Goal: Task Accomplishment & Management: Manage account settings

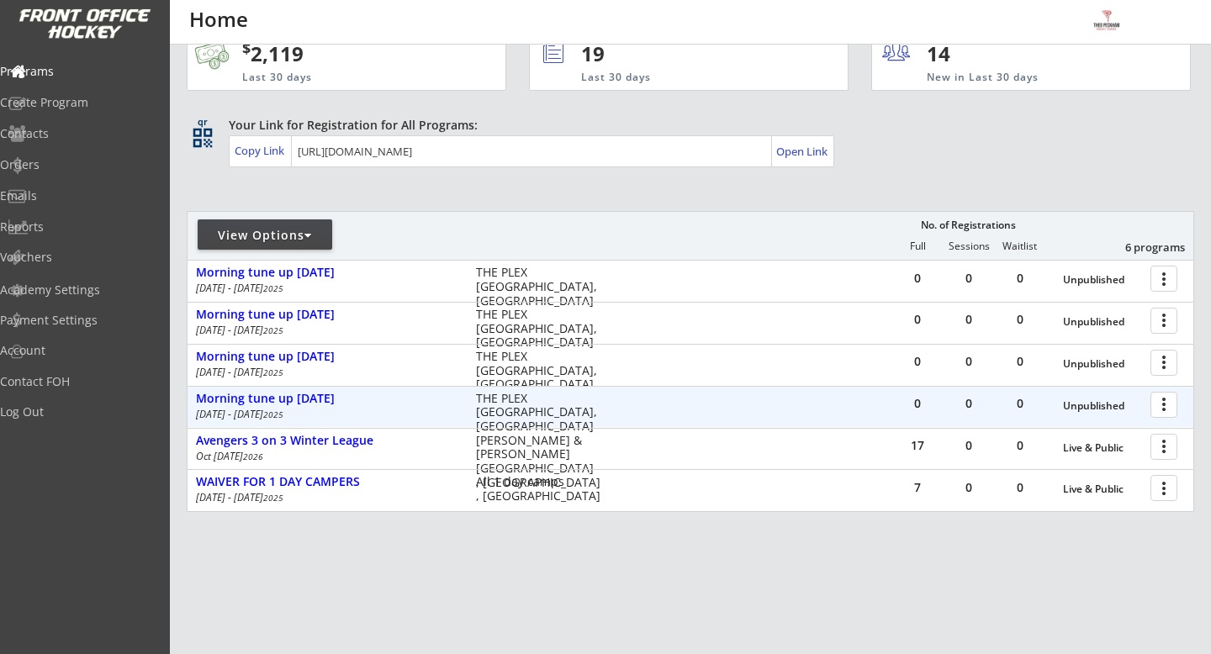
scroll to position [43, 0]
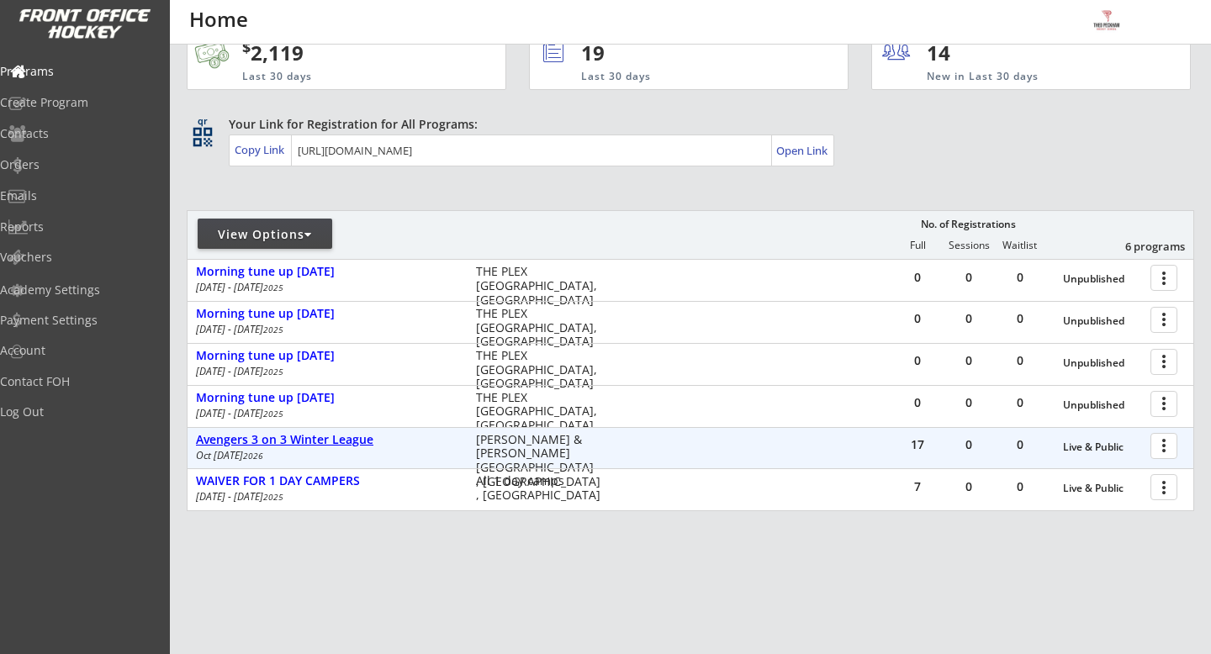
click at [367, 440] on div "Avengers 3 on 3 Winter League" at bounding box center [327, 440] width 262 height 14
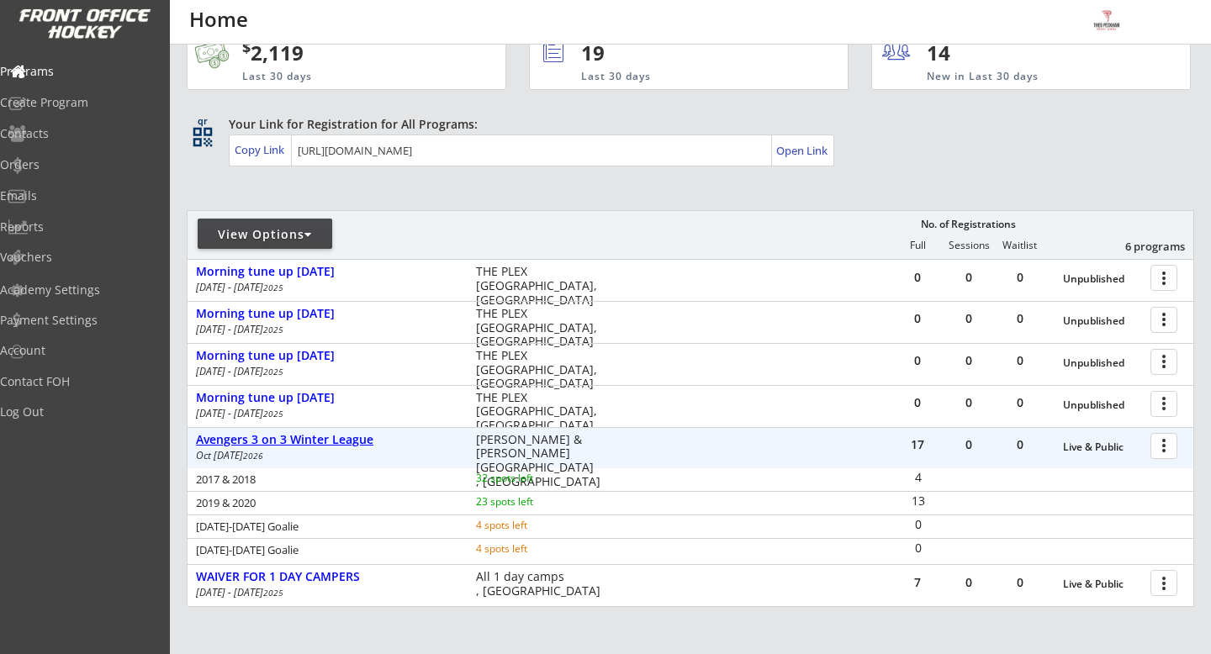
click at [368, 438] on div "Avengers 3 on 3 Winter League" at bounding box center [327, 440] width 262 height 14
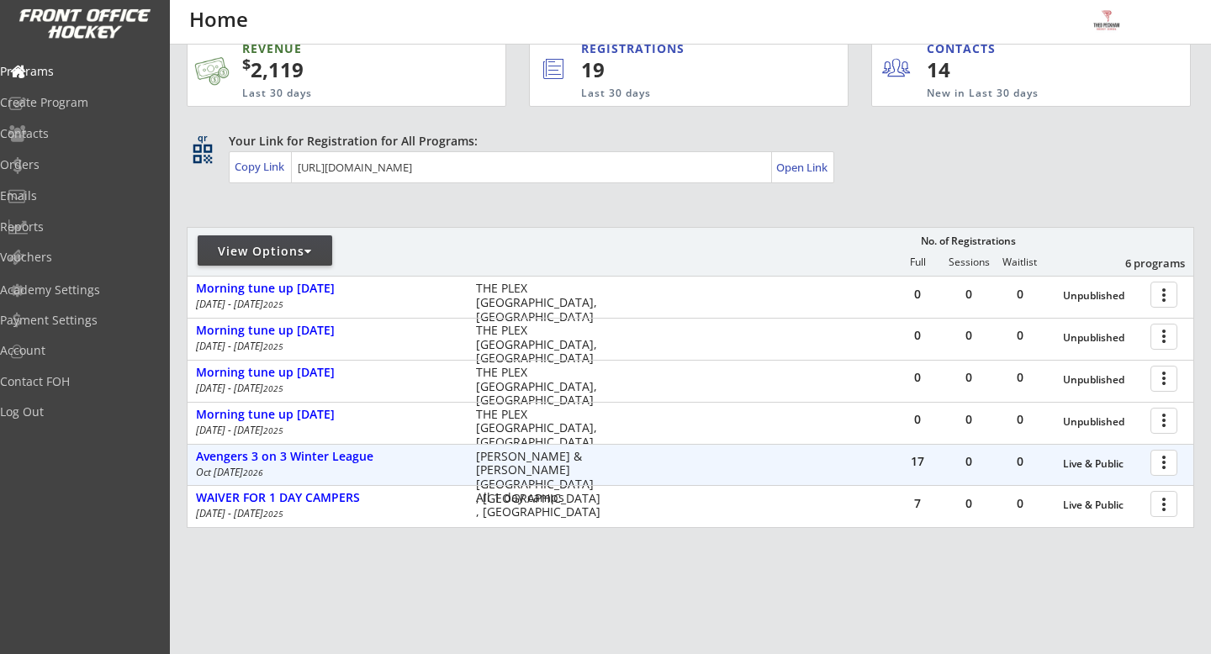
scroll to position [23, 0]
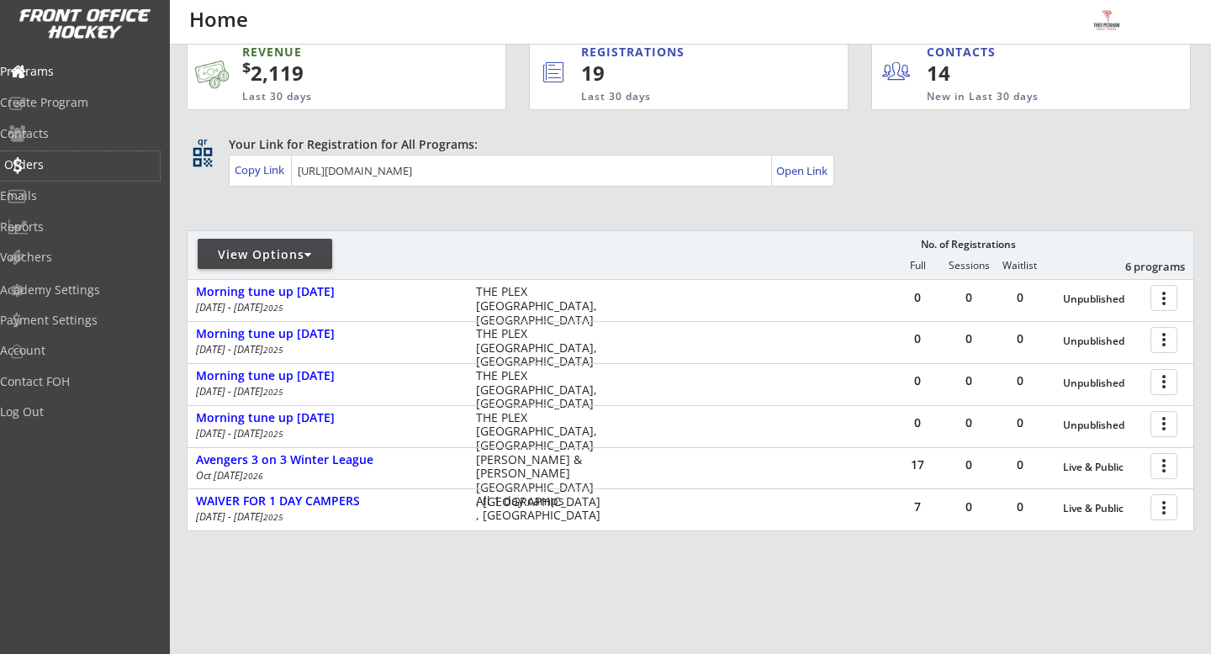
click at [94, 157] on div "Orders" at bounding box center [80, 165] width 160 height 29
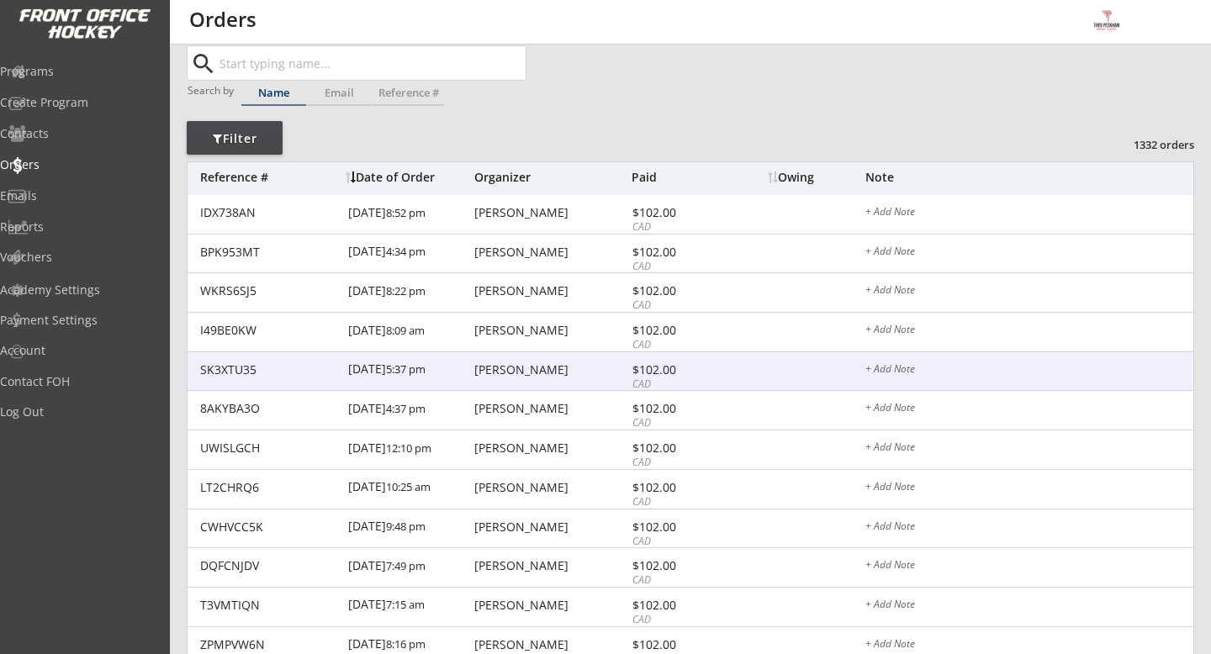
scroll to position [47, 0]
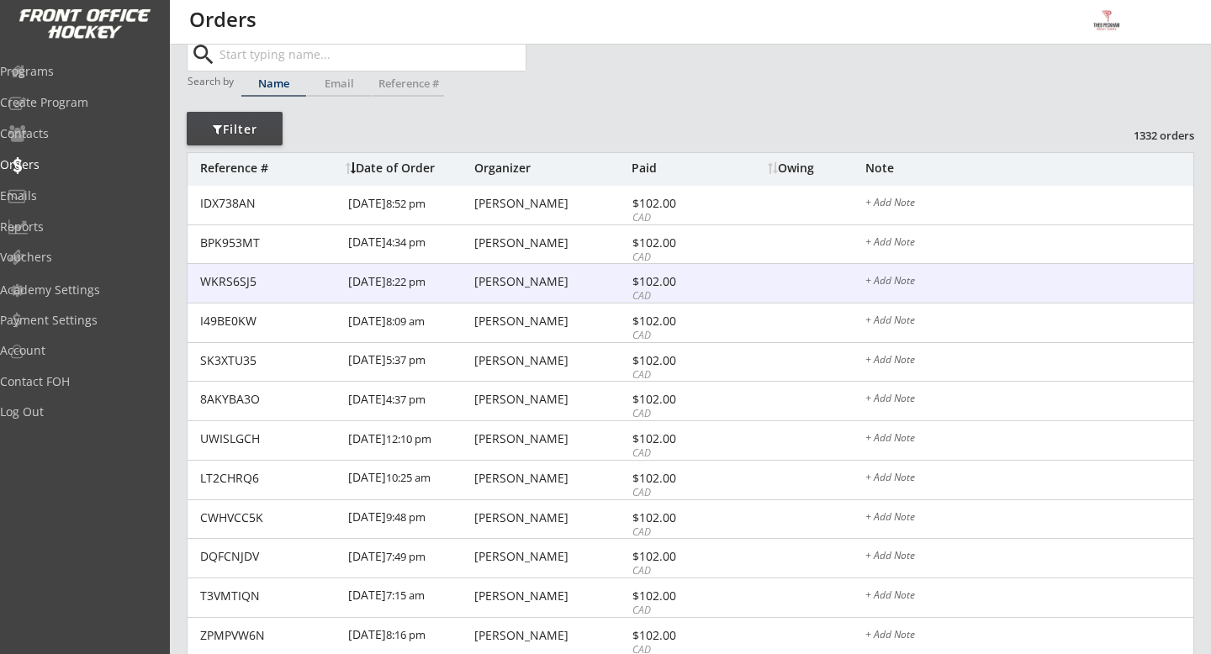
click at [538, 280] on div "Alysa Shewfelt" at bounding box center [550, 282] width 153 height 12
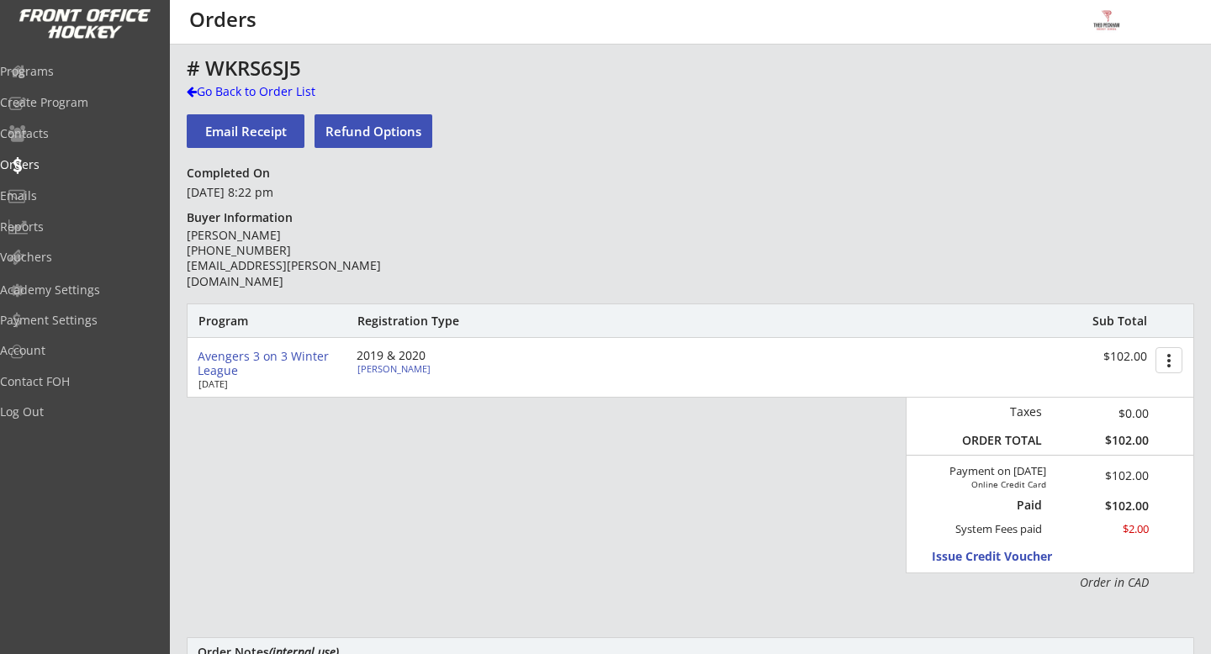
click at [395, 368] on div "Ted Shewfelt" at bounding box center [452, 368] width 188 height 9
select select ""Forward""
select select ""Local League ""
select select ""Youth small""
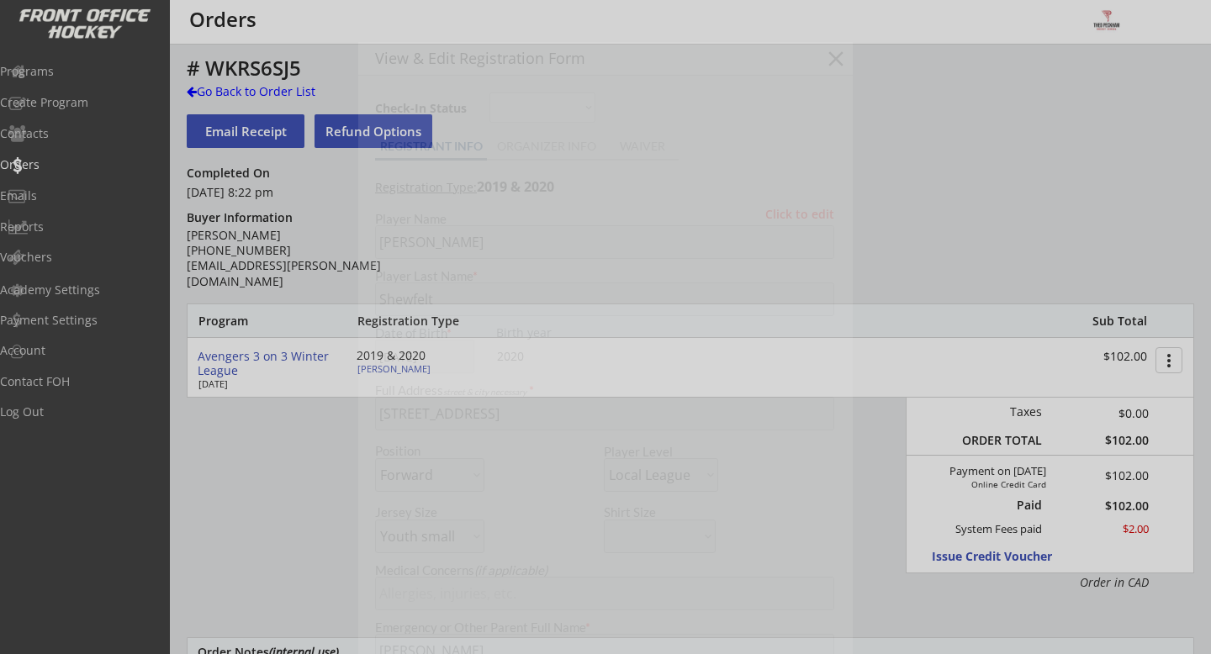
type input "2"
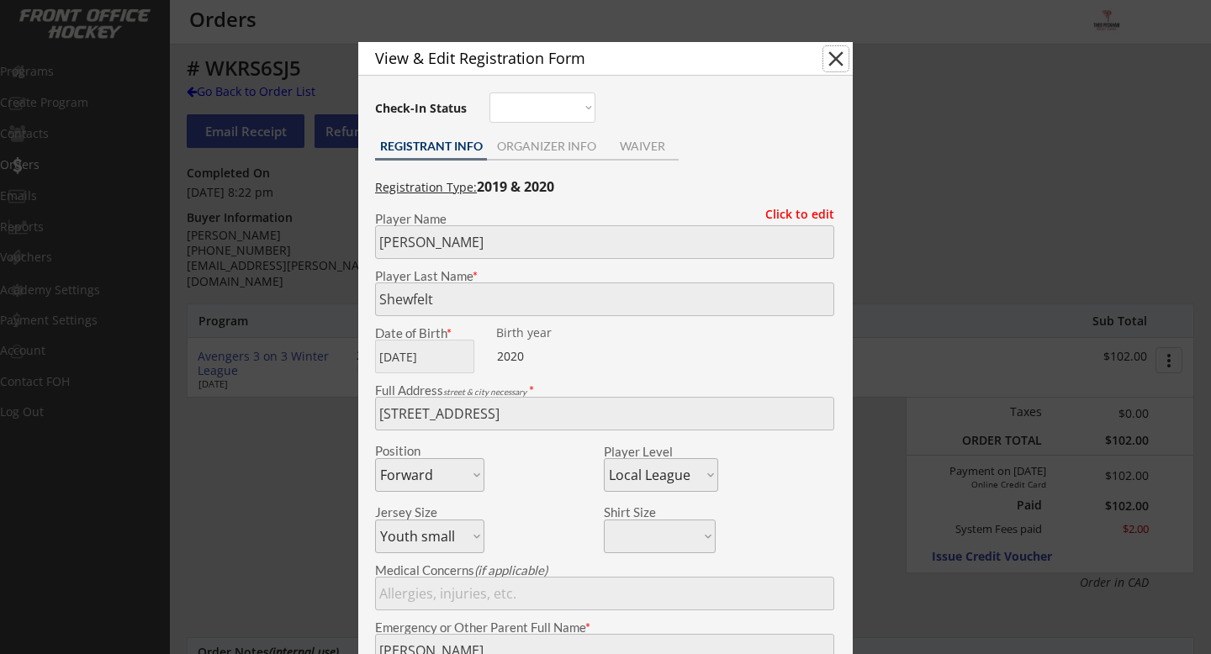
click at [839, 65] on button "close" at bounding box center [836, 58] width 25 height 25
select select ""PLACEHOLDER_1427118222253""
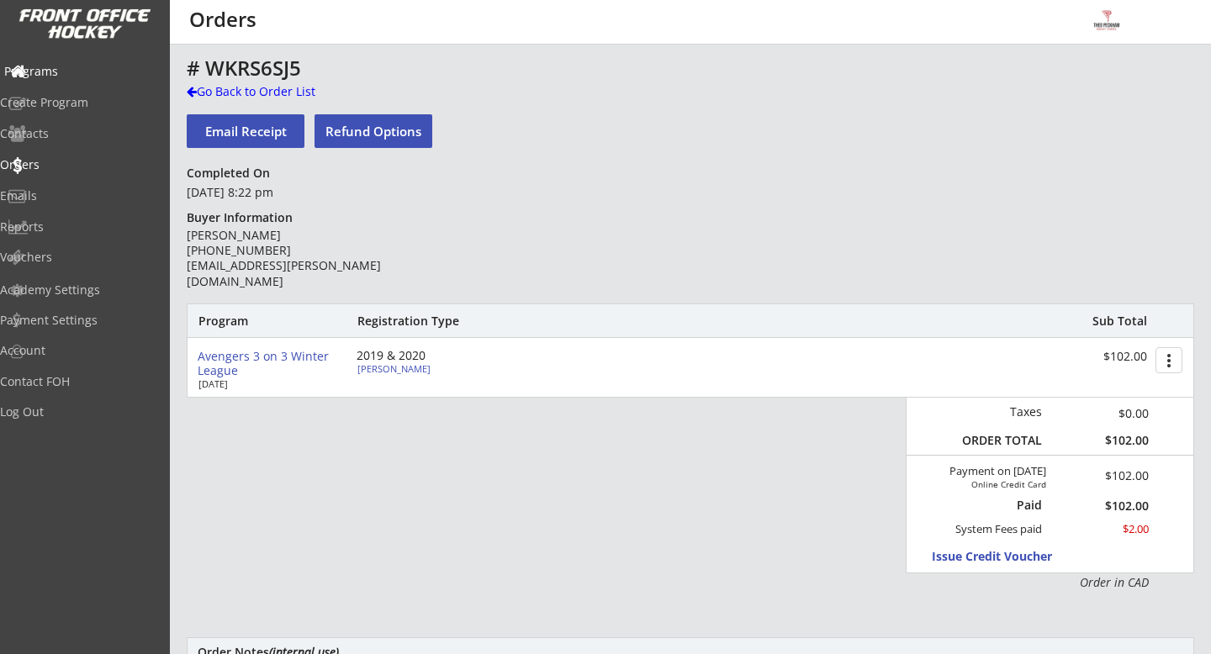
click at [103, 66] on div "Programs" at bounding box center [79, 72] width 151 height 12
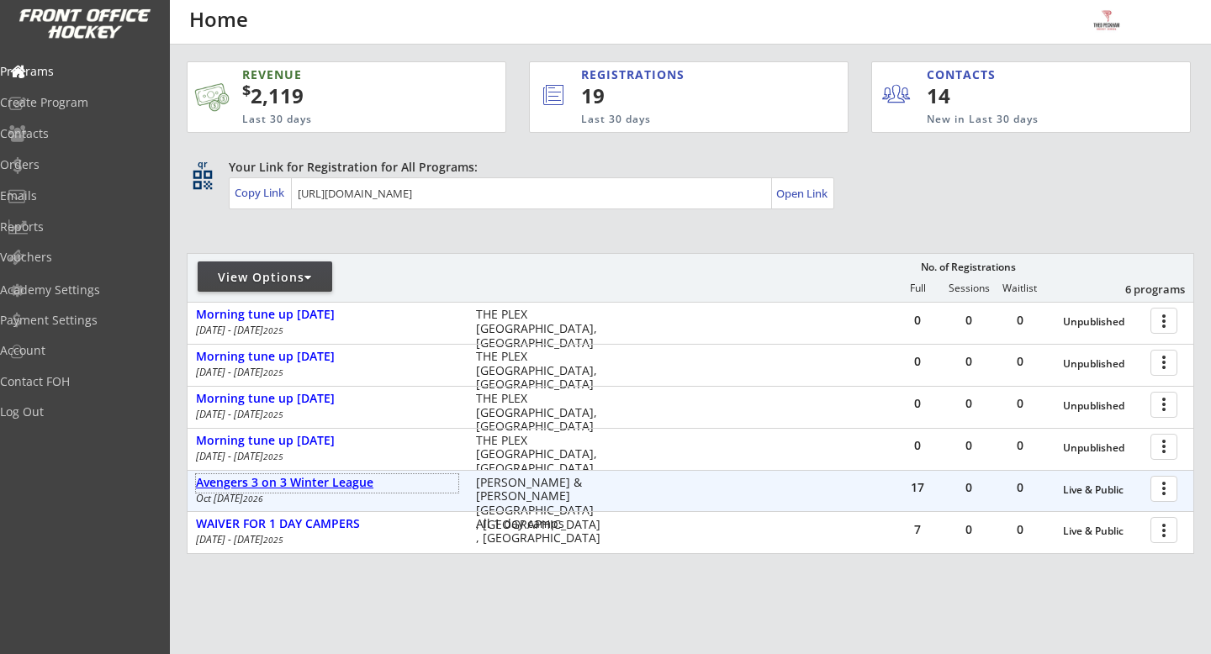
click at [282, 478] on div "Avengers 3 on 3 Winter League" at bounding box center [327, 483] width 262 height 14
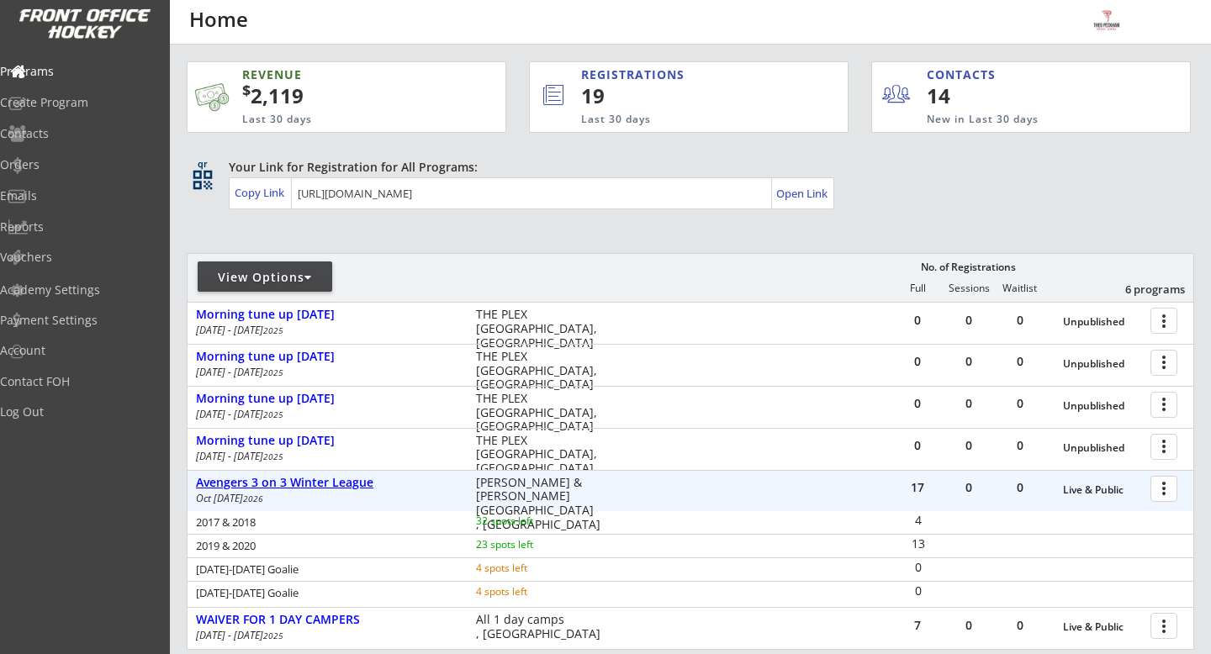
click at [290, 478] on div "Avengers 3 on 3 Winter League" at bounding box center [327, 483] width 262 height 14
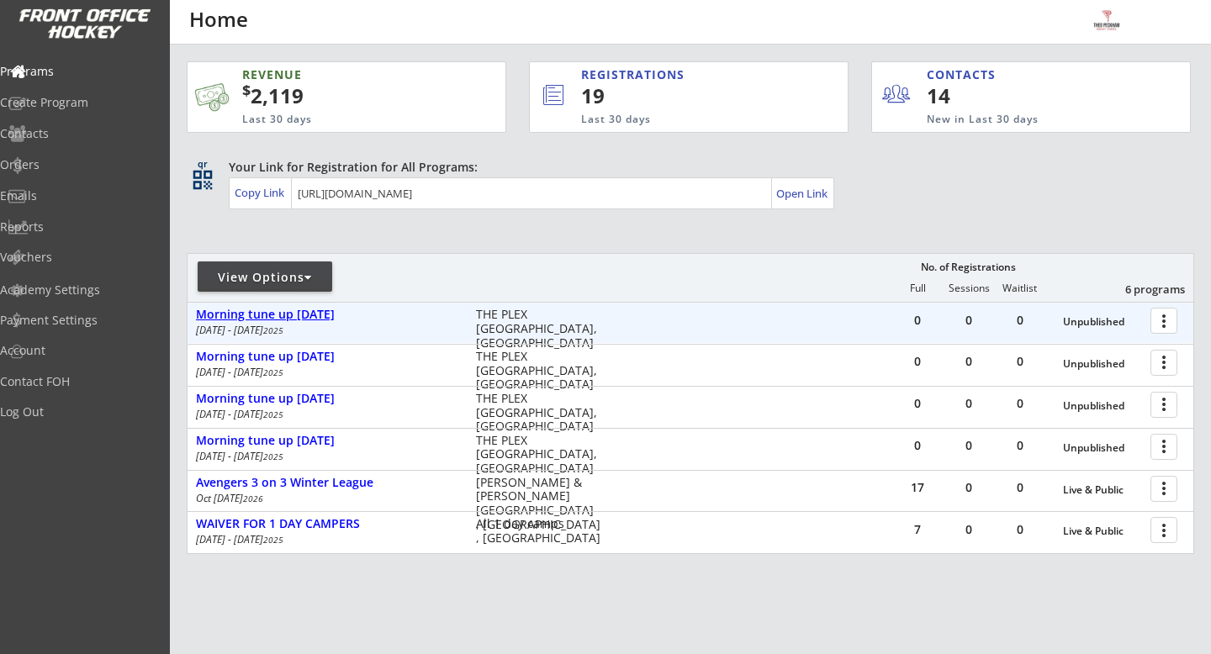
click at [298, 311] on div "Morning tune up [DATE]" at bounding box center [327, 315] width 262 height 14
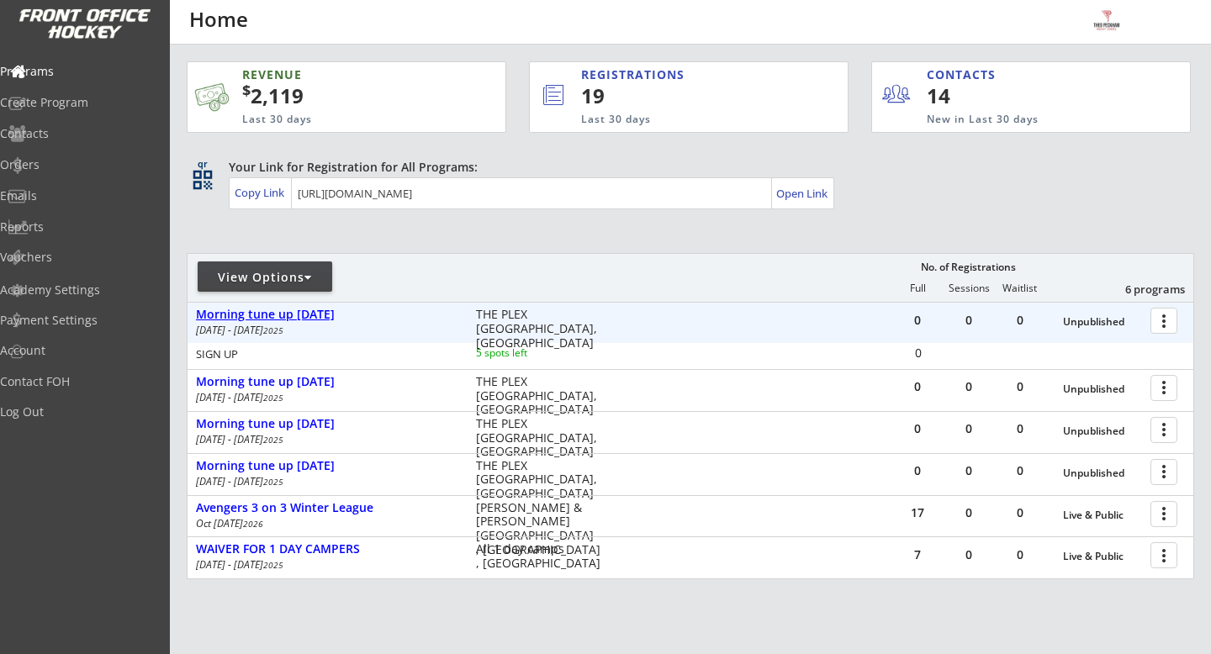
click at [298, 311] on div "Morning tune up [DATE]" at bounding box center [327, 315] width 262 height 14
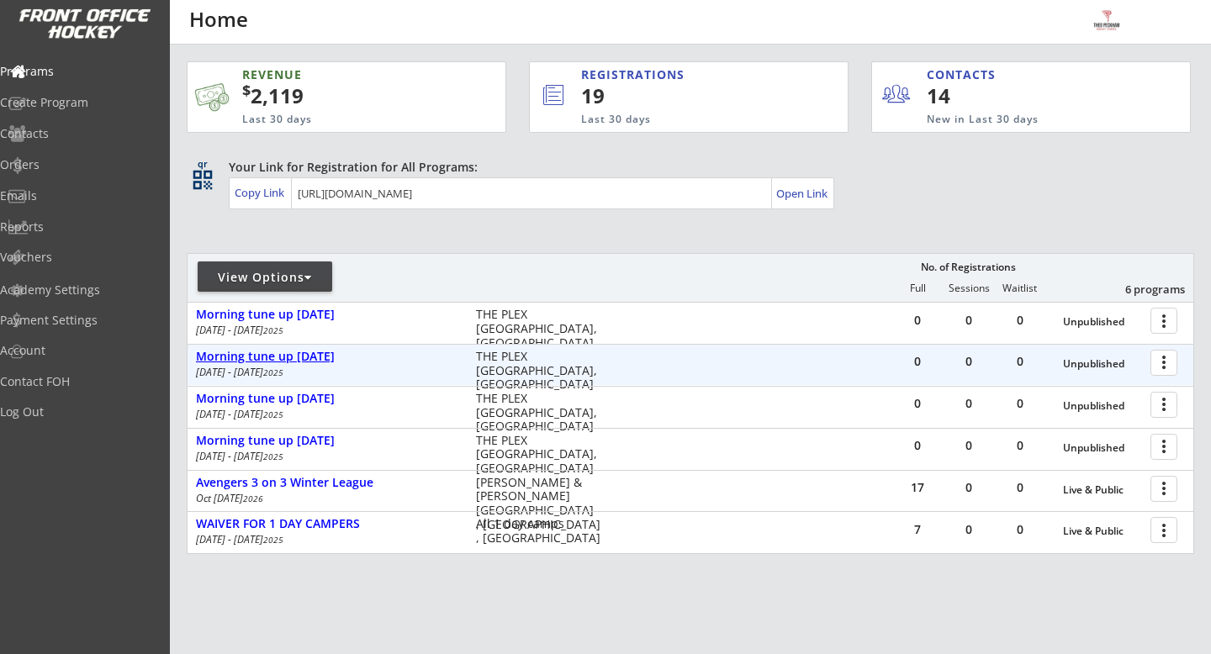
click at [306, 358] on div "Morning tune up [DATE]" at bounding box center [327, 357] width 262 height 14
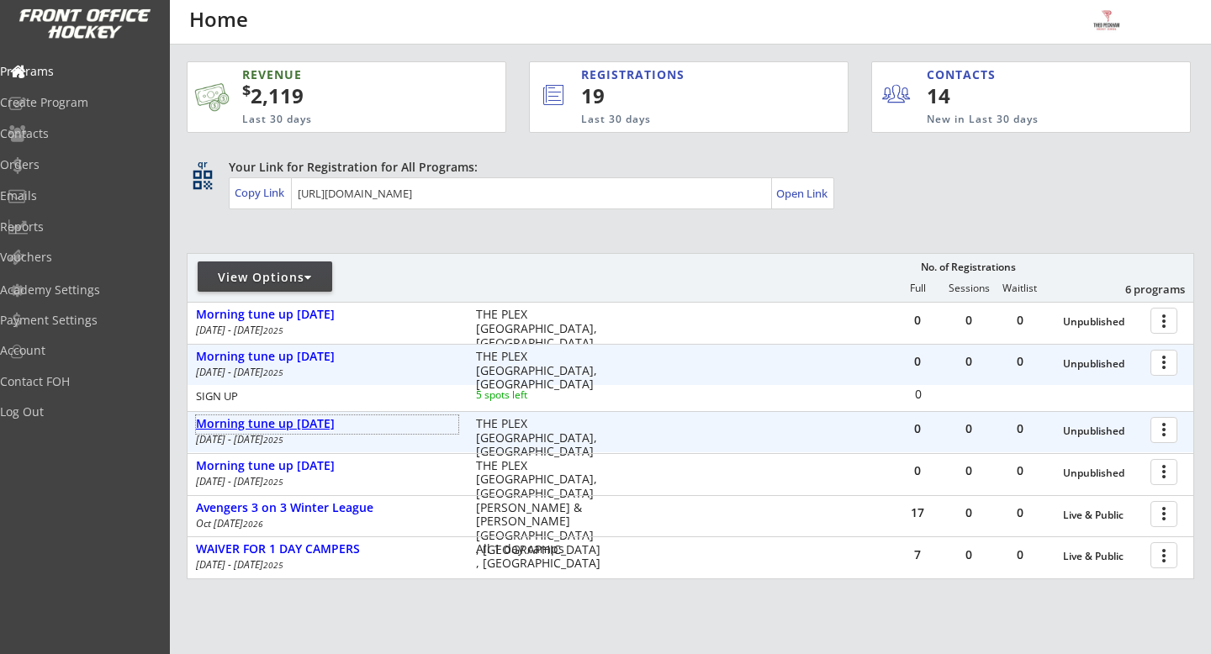
click at [315, 423] on div "Morning tune up [DATE]" at bounding box center [327, 424] width 262 height 14
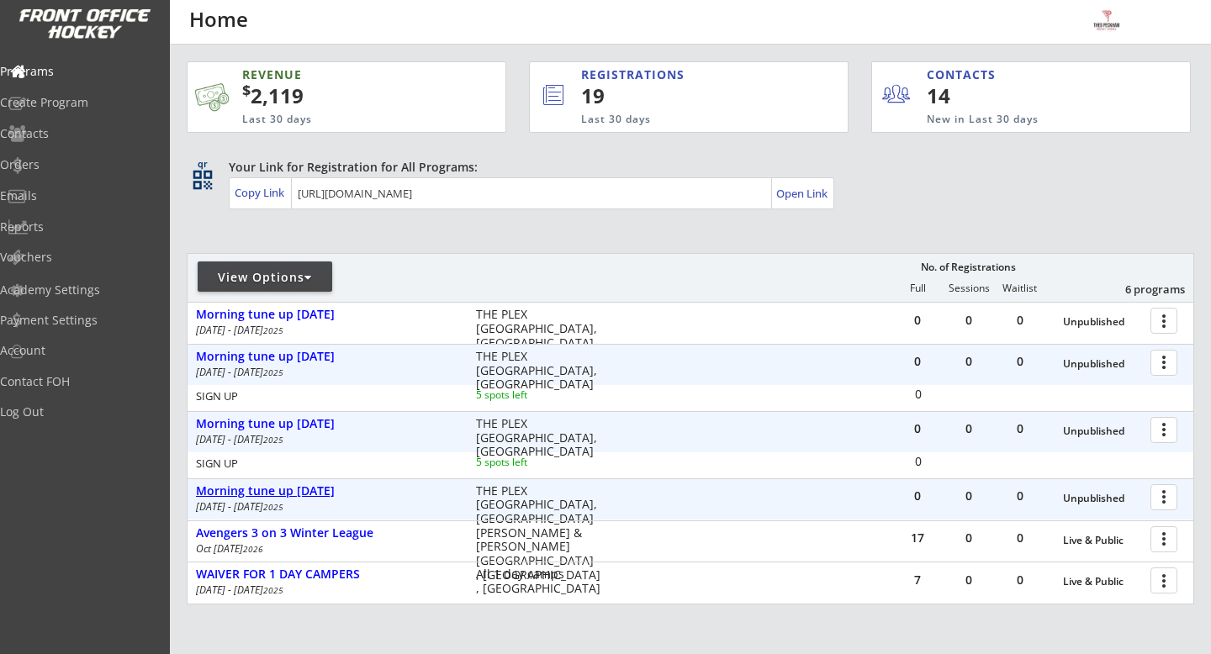
click at [326, 494] on div "Morning tune up [DATE]" at bounding box center [327, 492] width 262 height 14
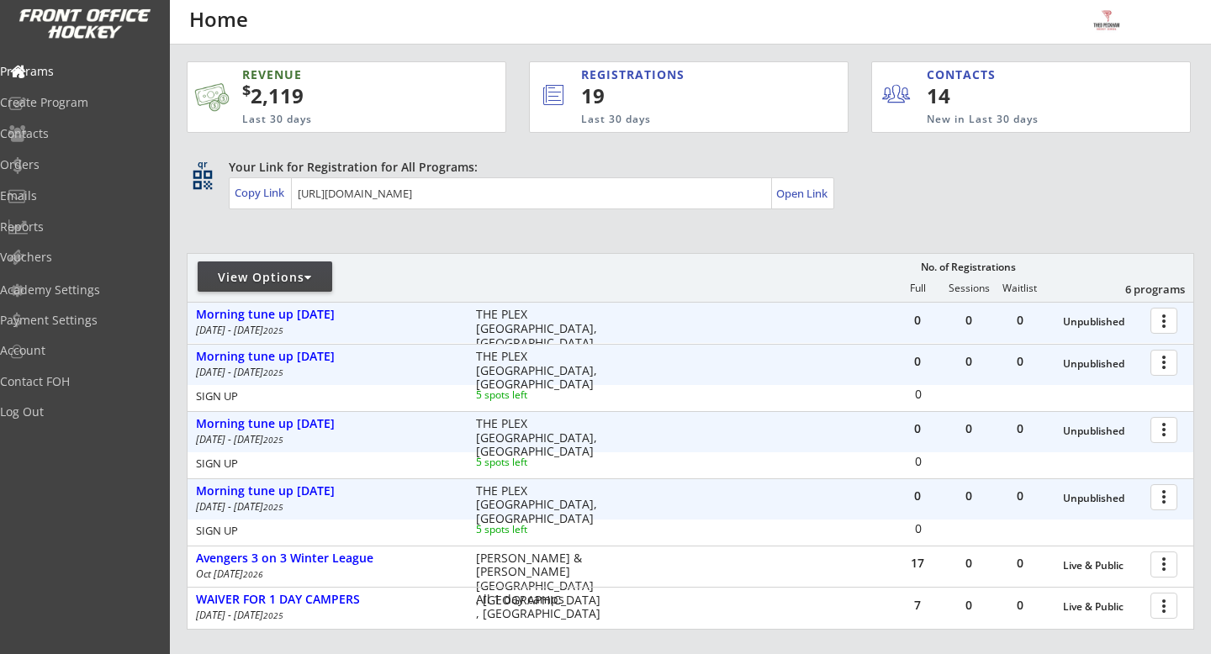
click at [1166, 320] on div at bounding box center [1166, 319] width 29 height 29
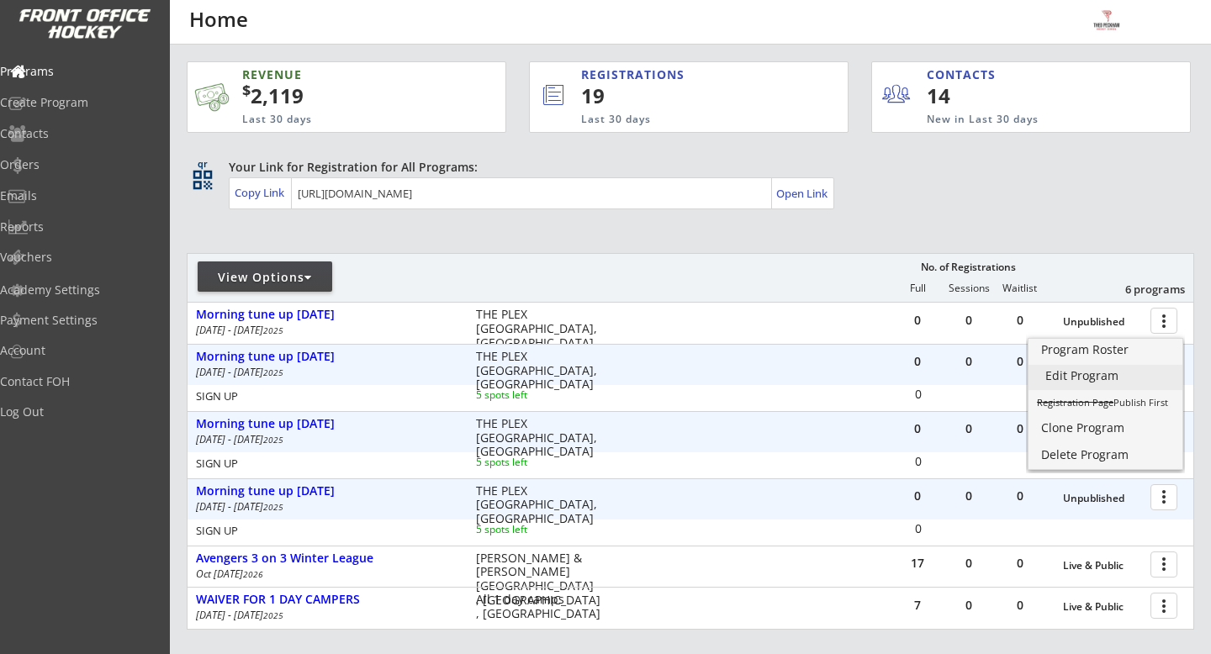
click at [1147, 371] on div "Edit Program" at bounding box center [1106, 376] width 120 height 12
